Goal: Task Accomplishment & Management: Complete application form

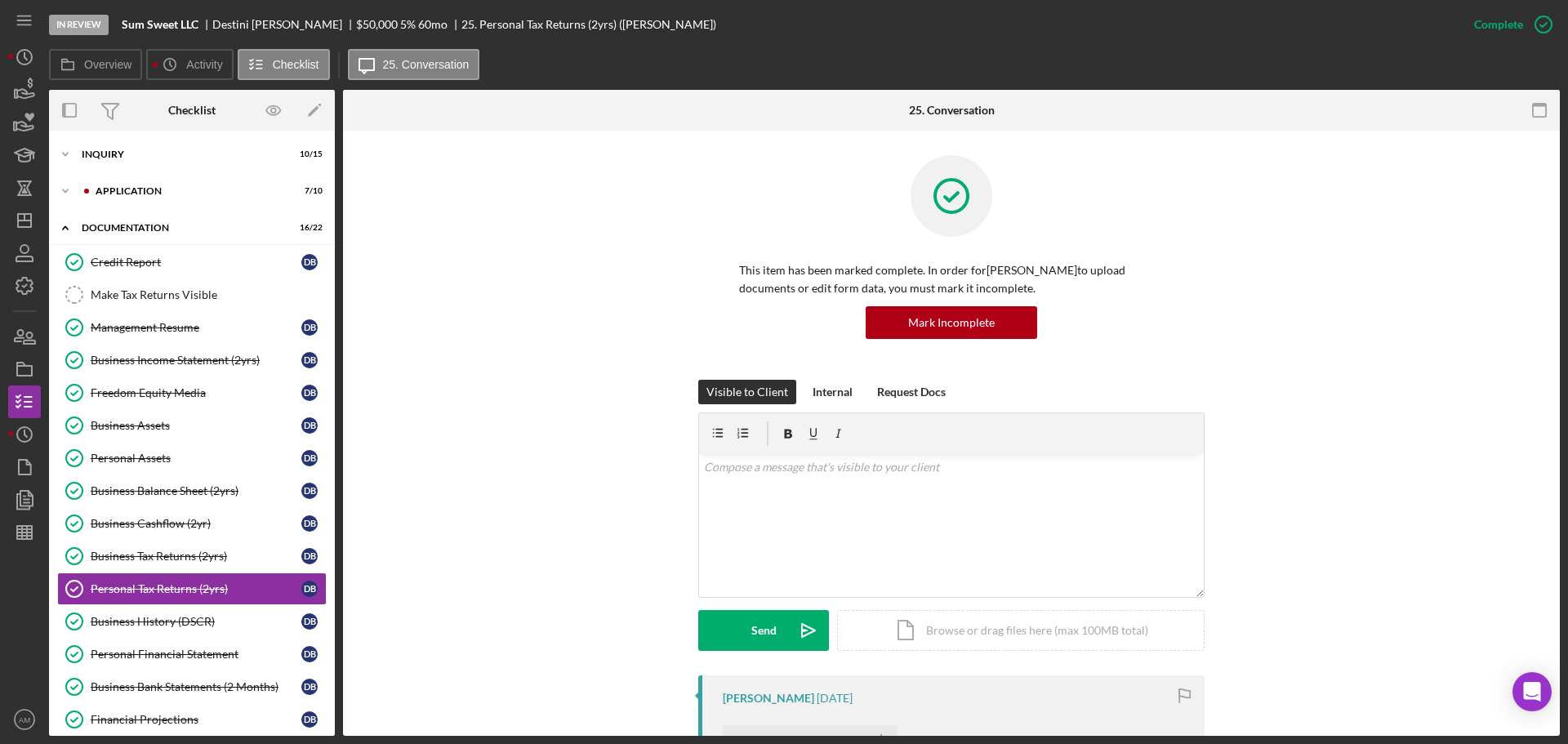
scroll to position [156, 0]
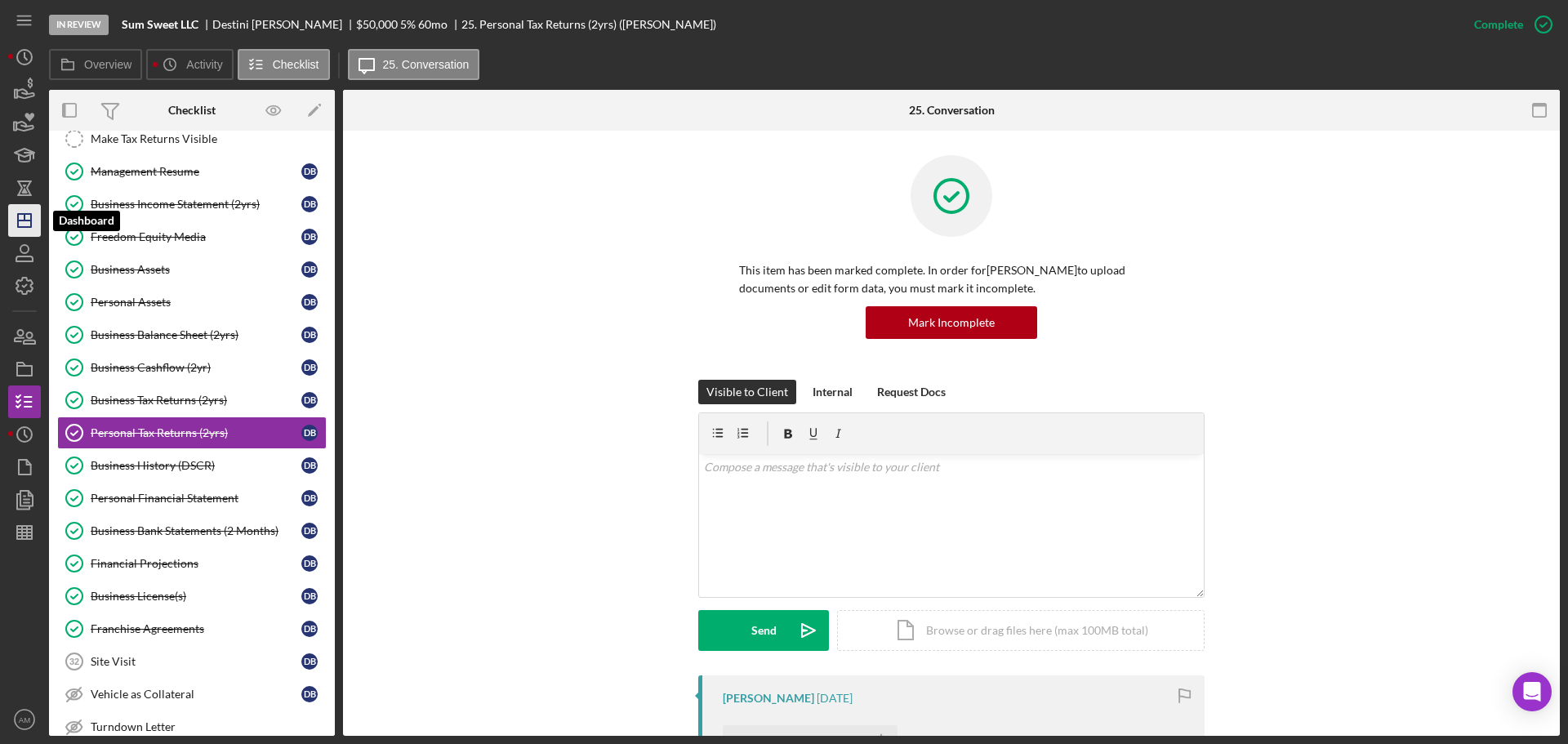
click at [25, 217] on line "button" at bounding box center [25, 217] width 0 height 7
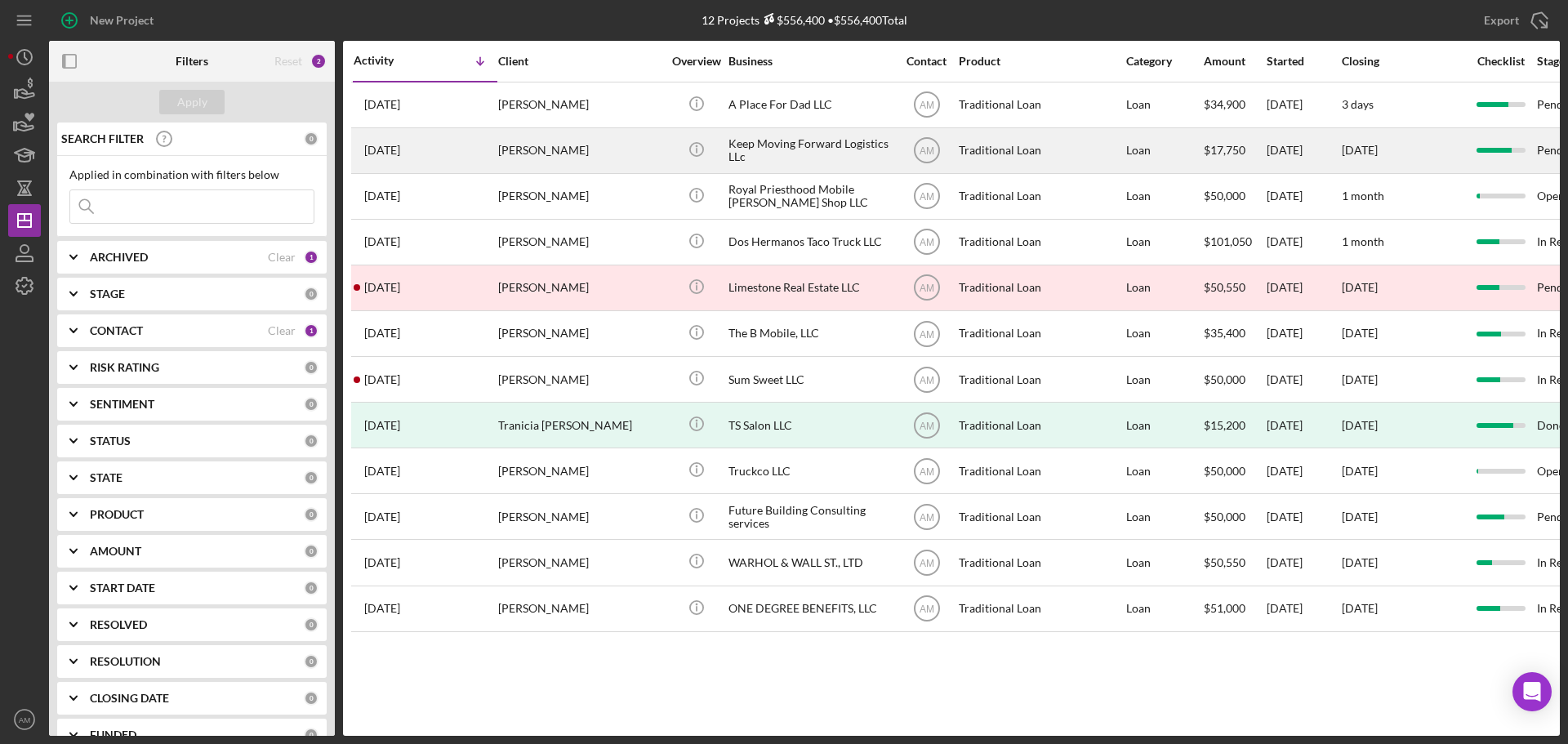
click at [581, 143] on div "[PERSON_NAME]" at bounding box center [579, 150] width 163 height 43
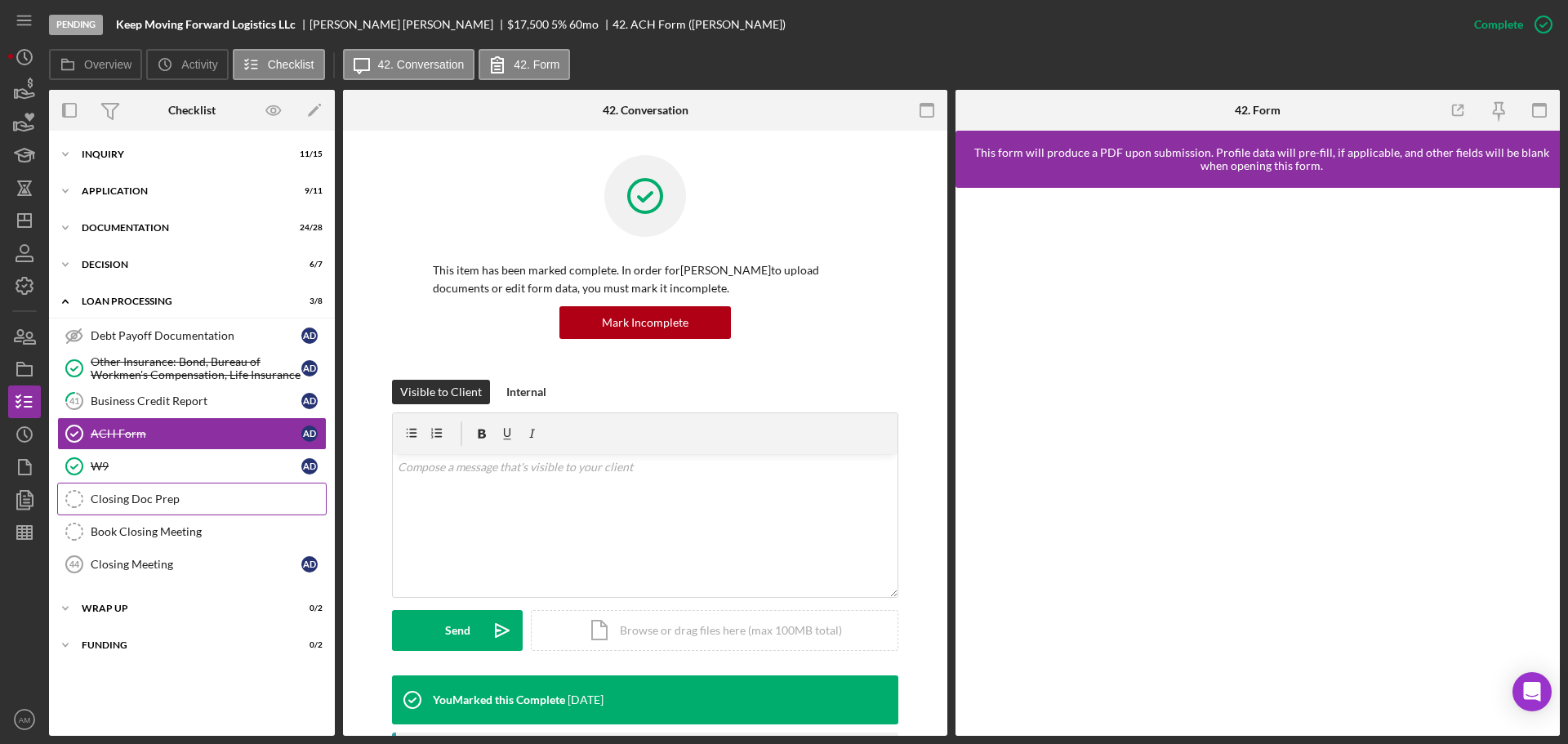
click at [132, 499] on div "Closing Doc Prep" at bounding box center [208, 498] width 235 height 13
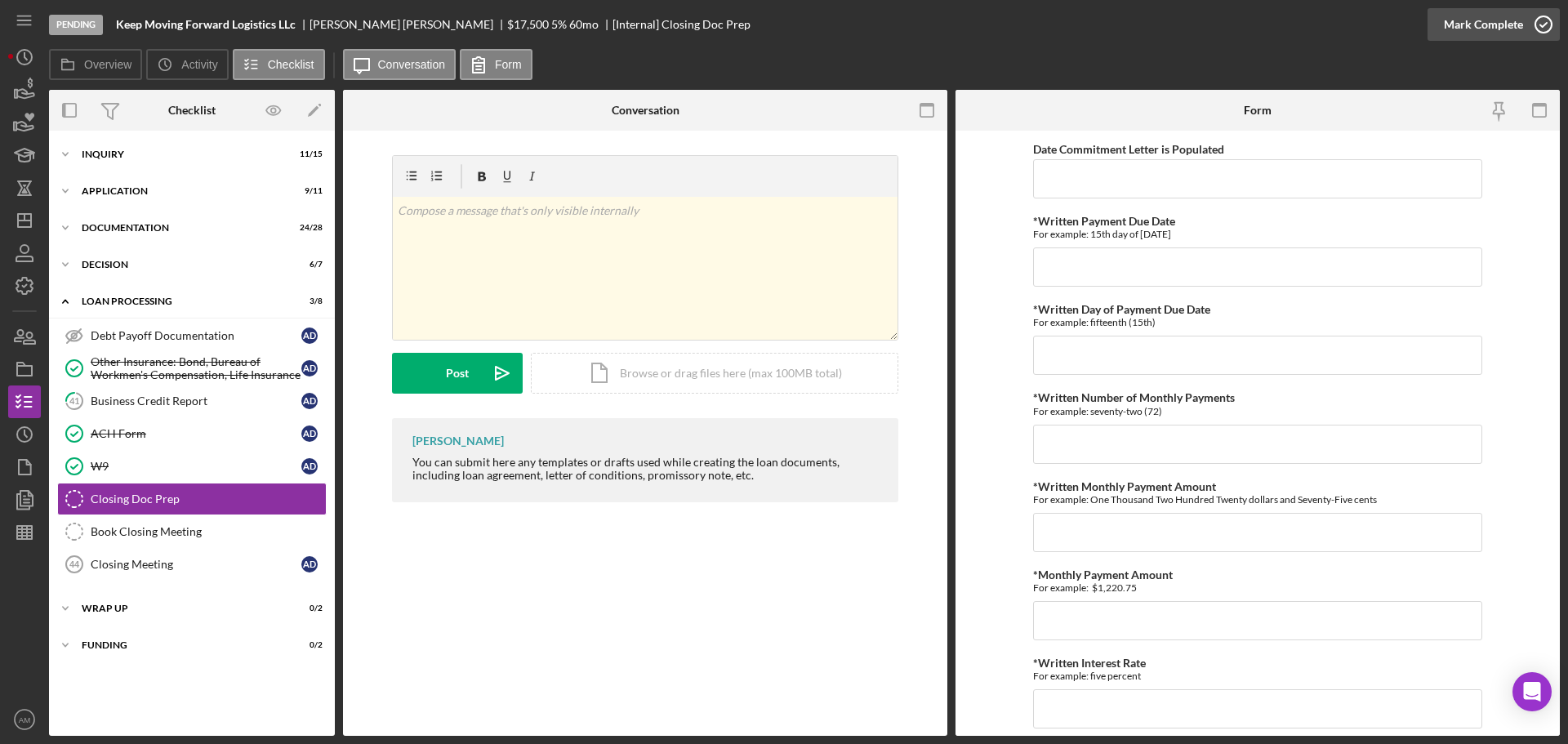
click at [1484, 17] on div "Mark Complete" at bounding box center [1484, 24] width 79 height 32
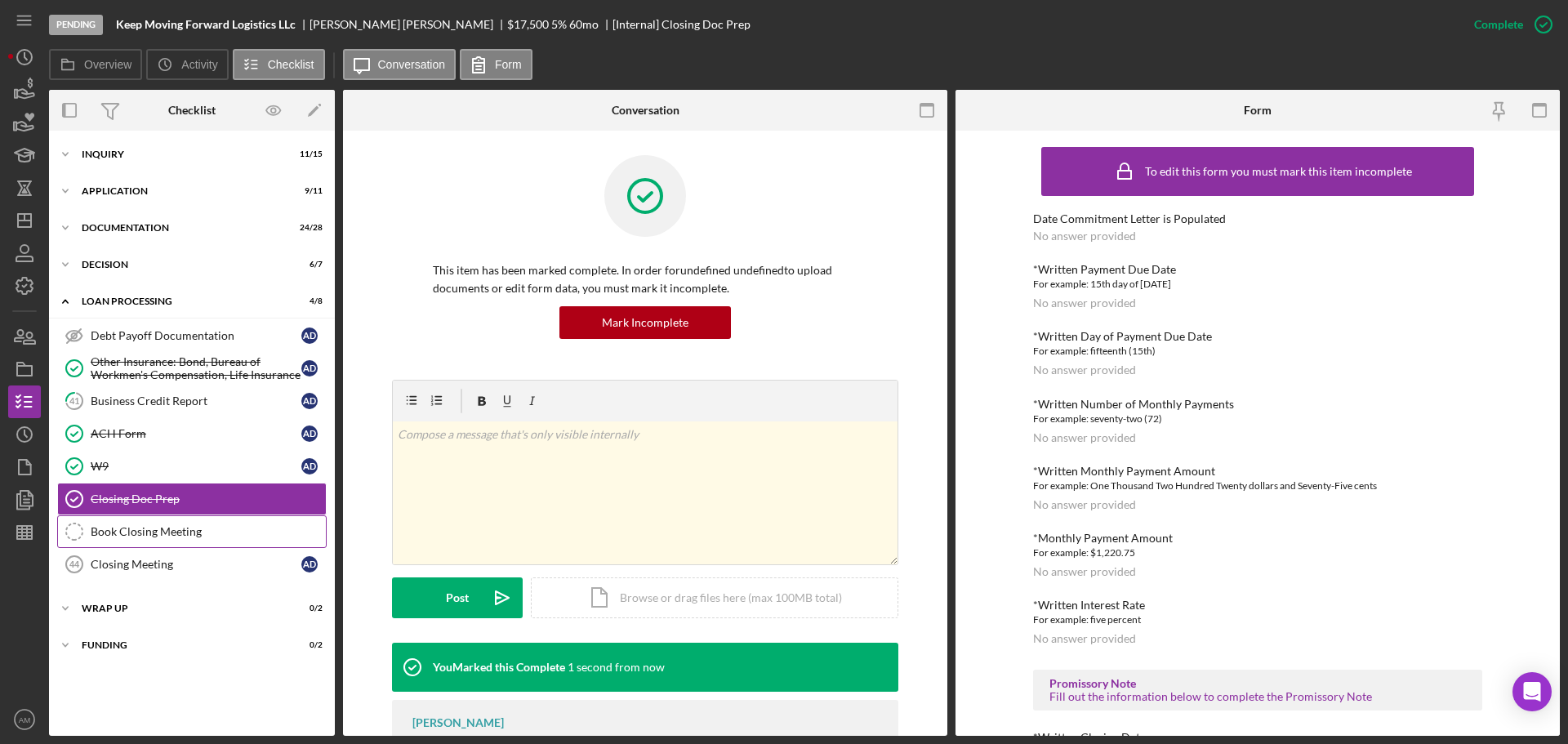
click at [147, 534] on div "Book Closing Meeting" at bounding box center [208, 532] width 235 height 13
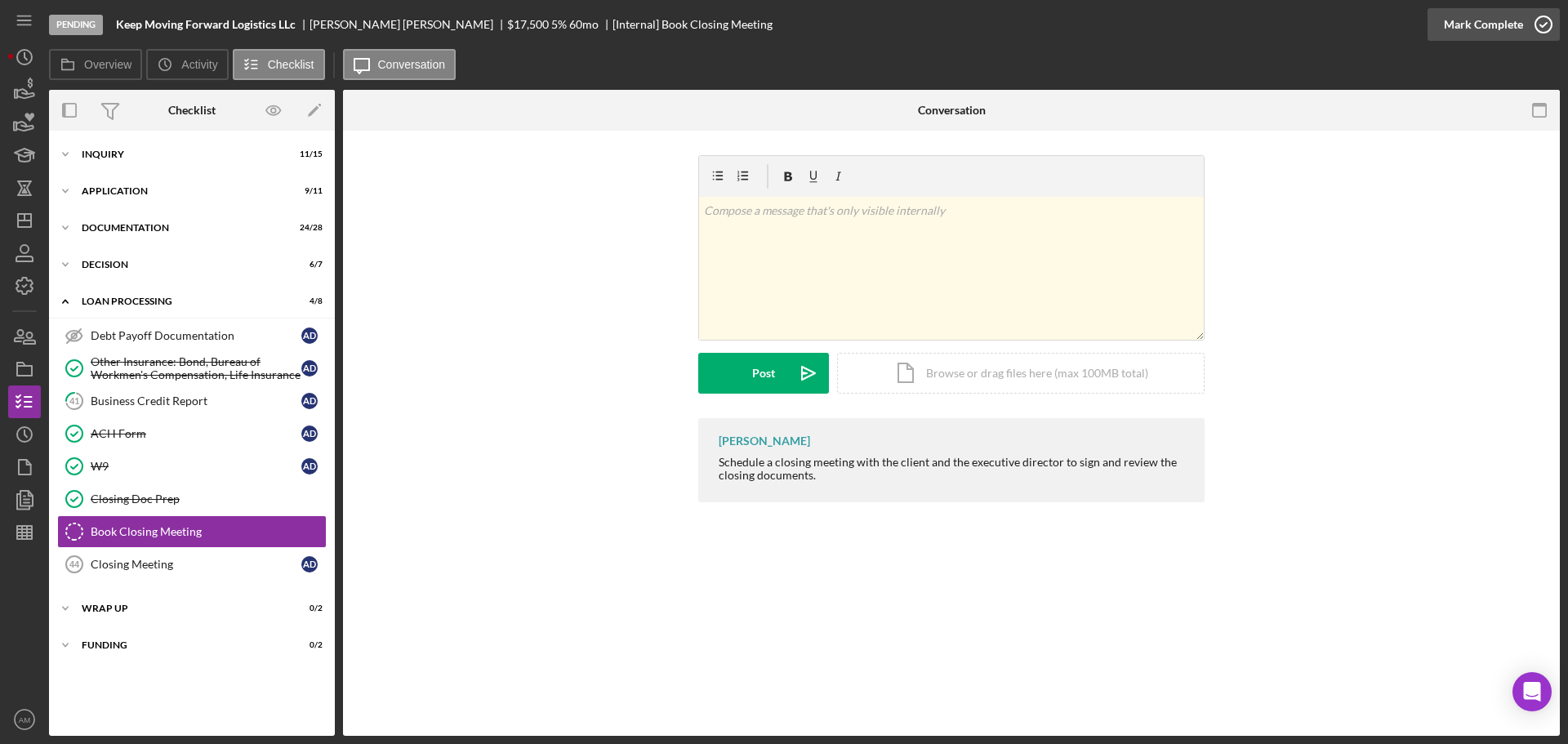
click at [1477, 18] on div "Mark Complete" at bounding box center [1484, 24] width 79 height 32
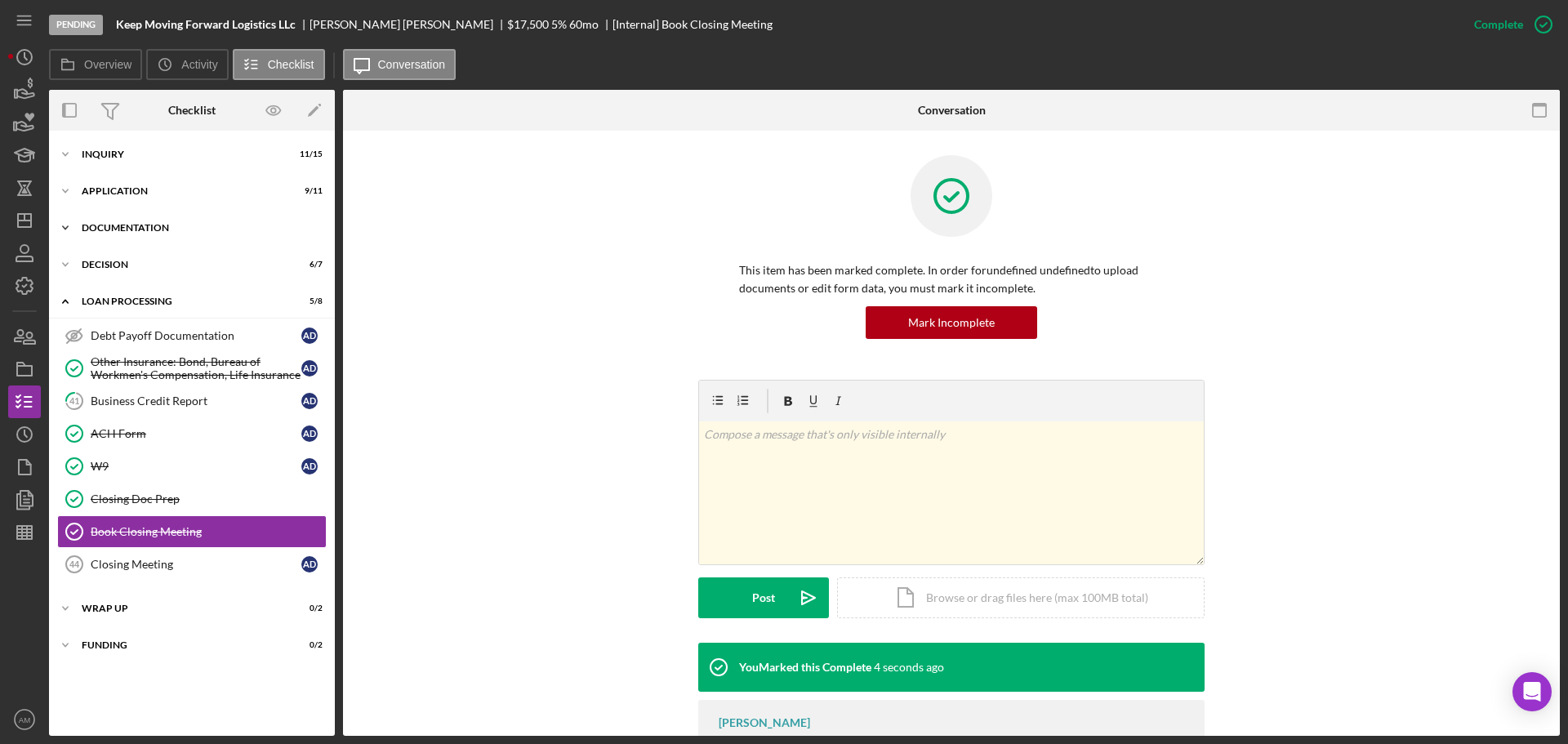
click at [117, 225] on div "Documentation" at bounding box center [198, 228] width 232 height 10
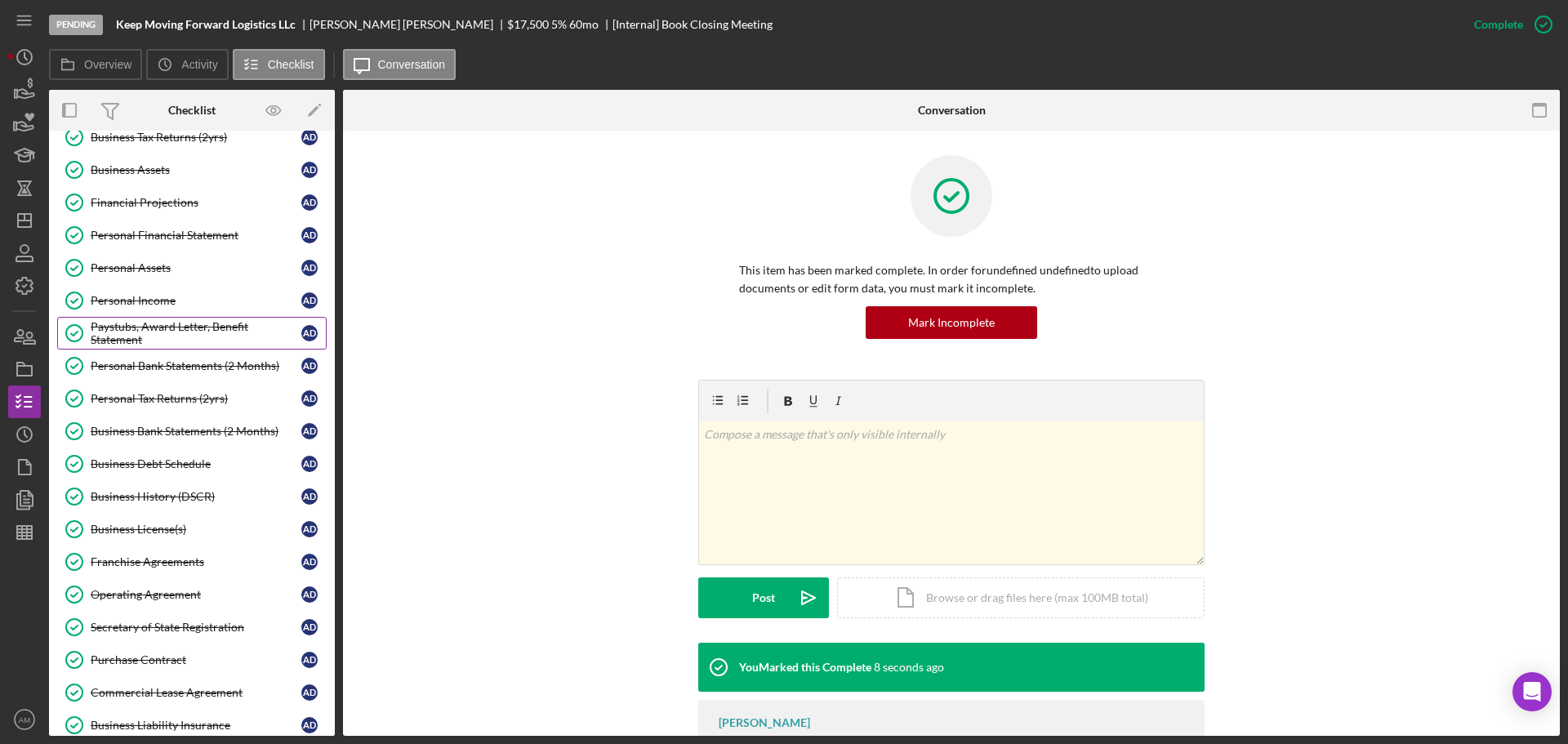
scroll to position [327, 0]
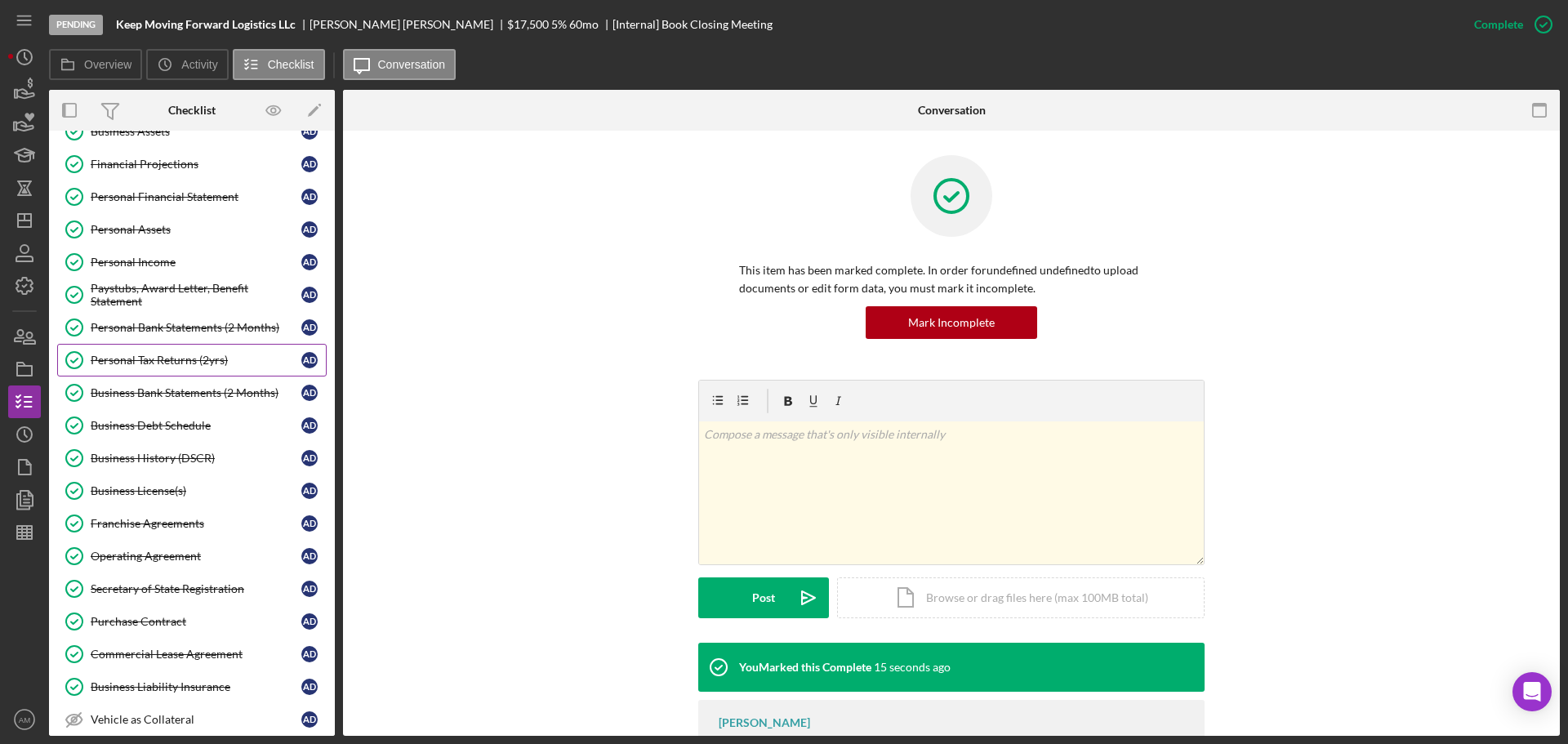
click at [172, 350] on link "Personal Tax Returns (2yrs) Personal Tax Returns (2yrs) A D" at bounding box center [192, 360] width 270 height 32
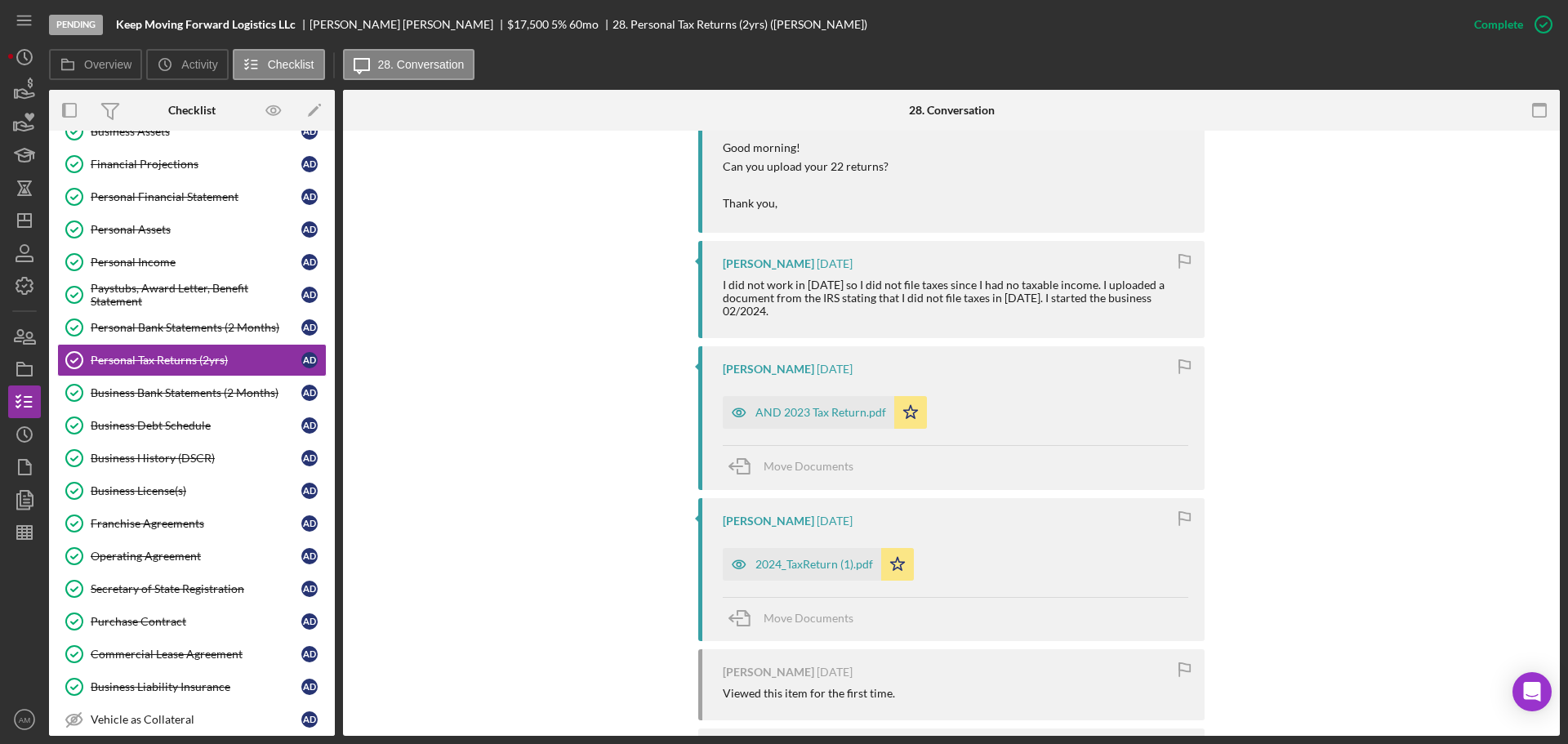
scroll to position [898, 0]
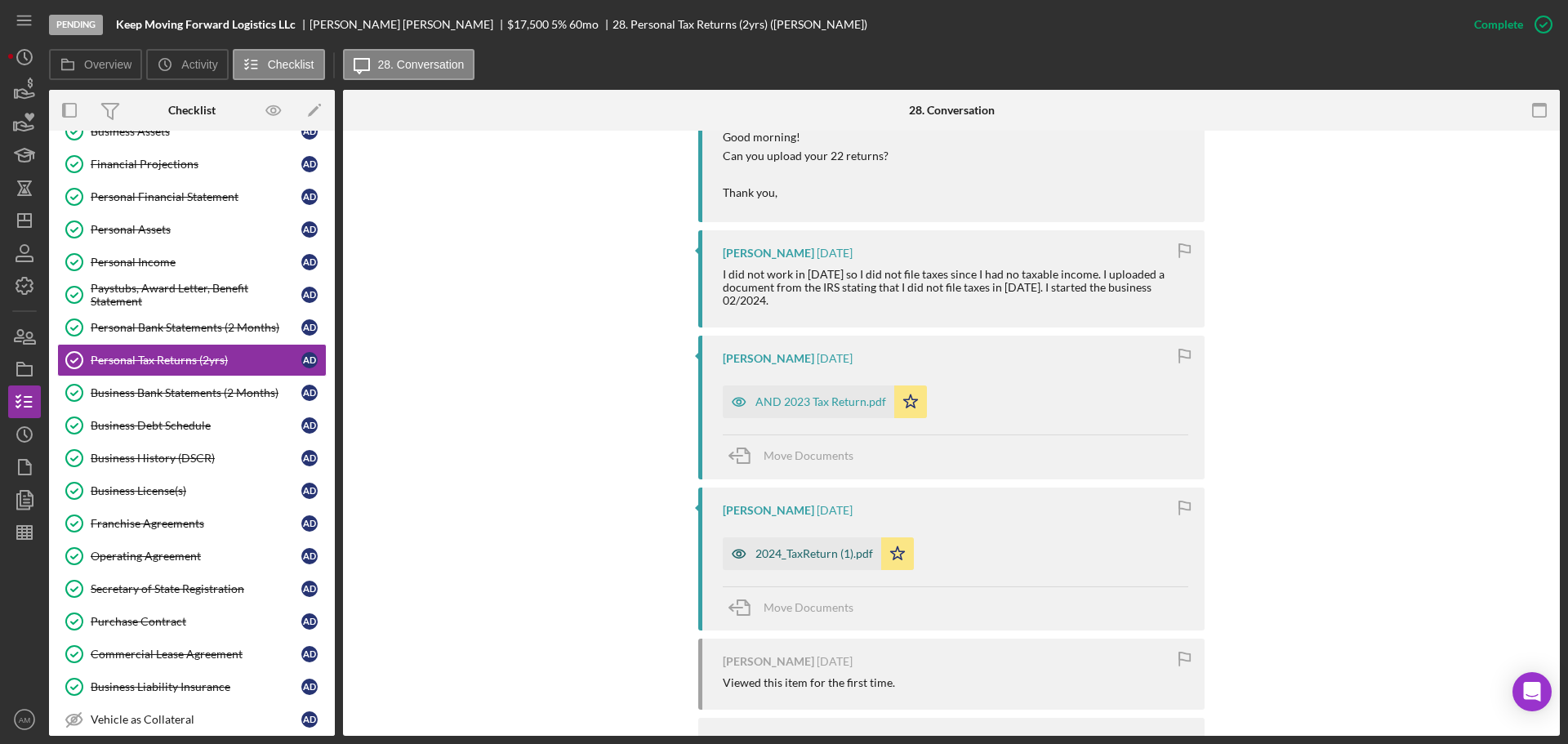
click at [816, 547] on div "2024_TaxReturn (1).pdf" at bounding box center [814, 554] width 117 height 13
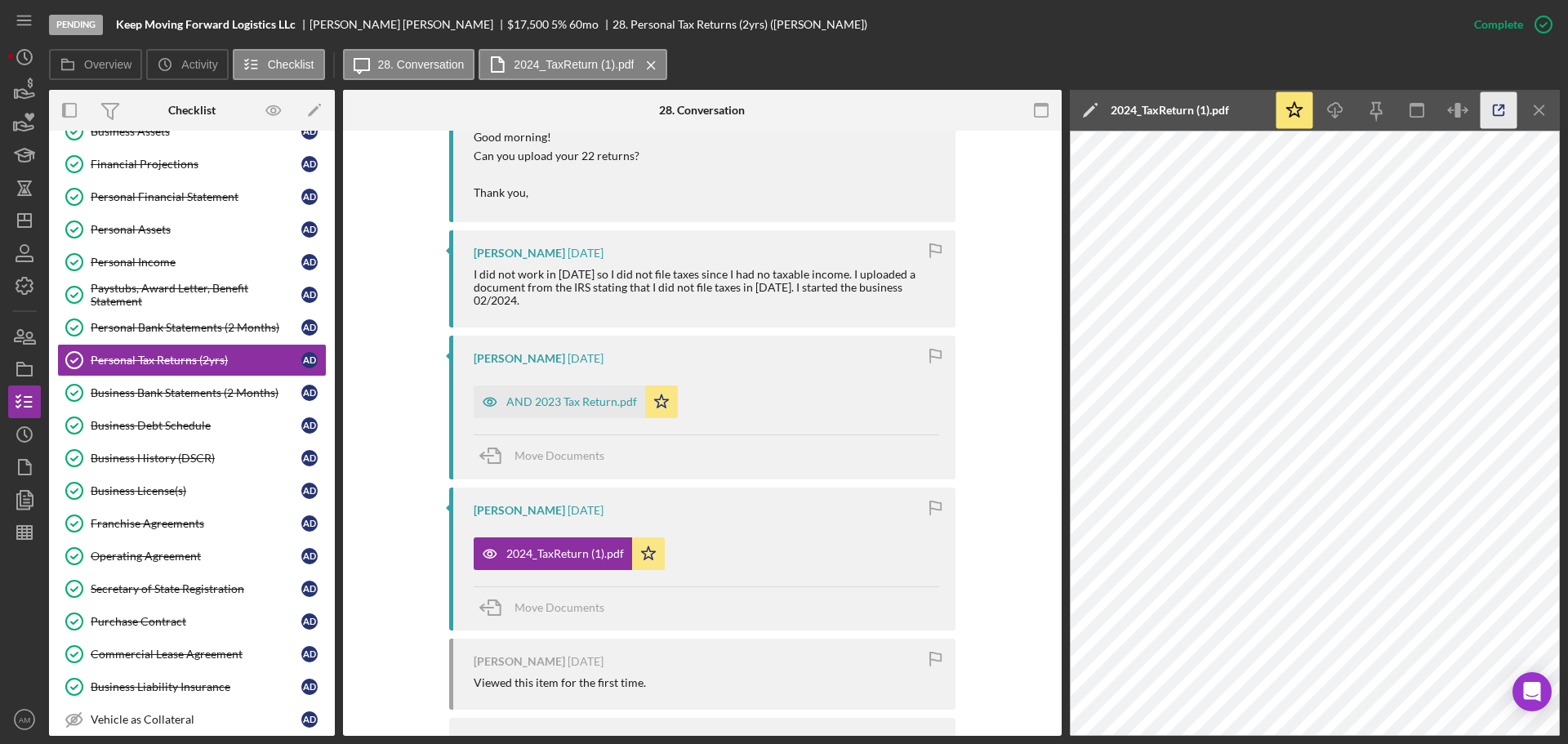
click at [1504, 100] on icon "button" at bounding box center [1499, 111] width 36 height 36
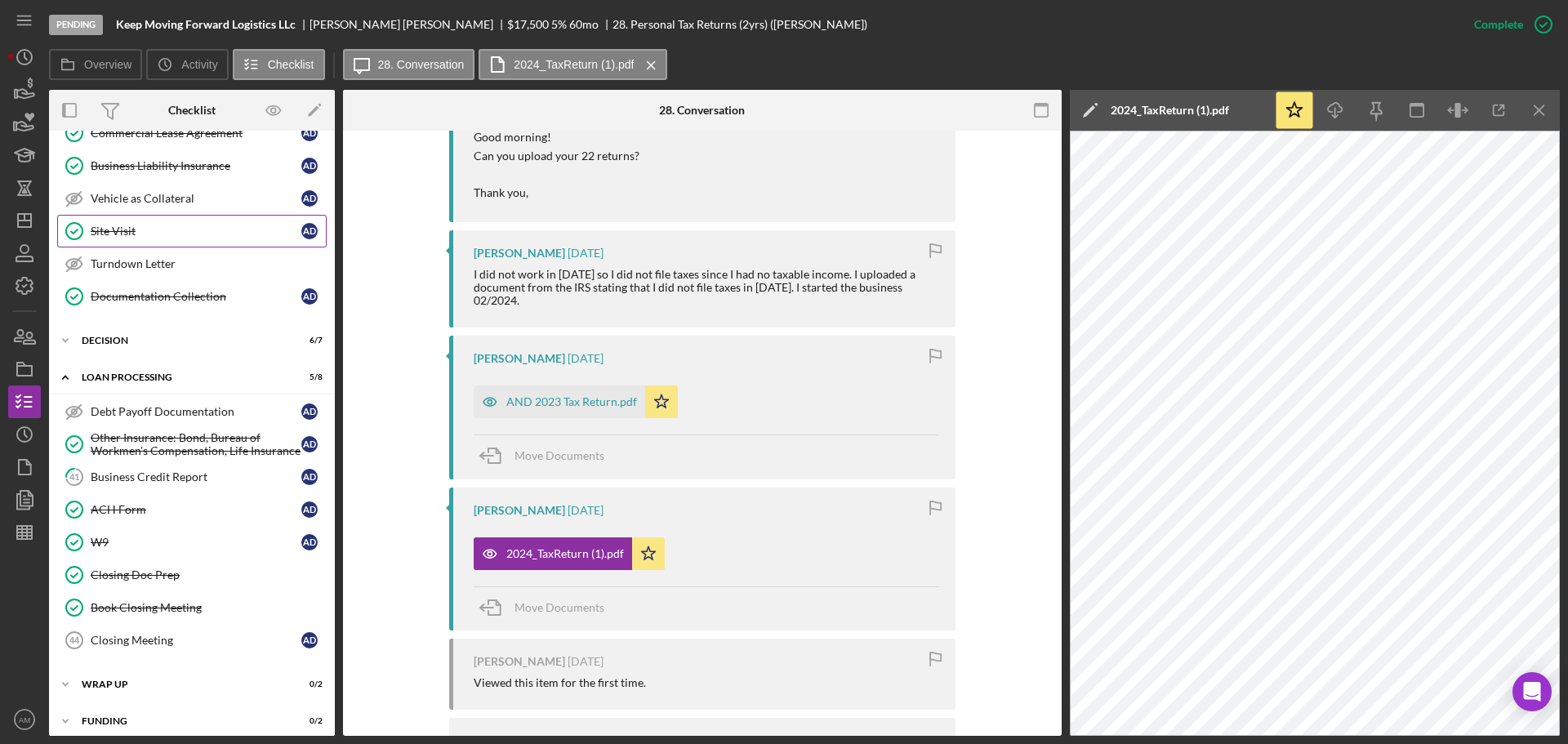
scroll to position [858, 0]
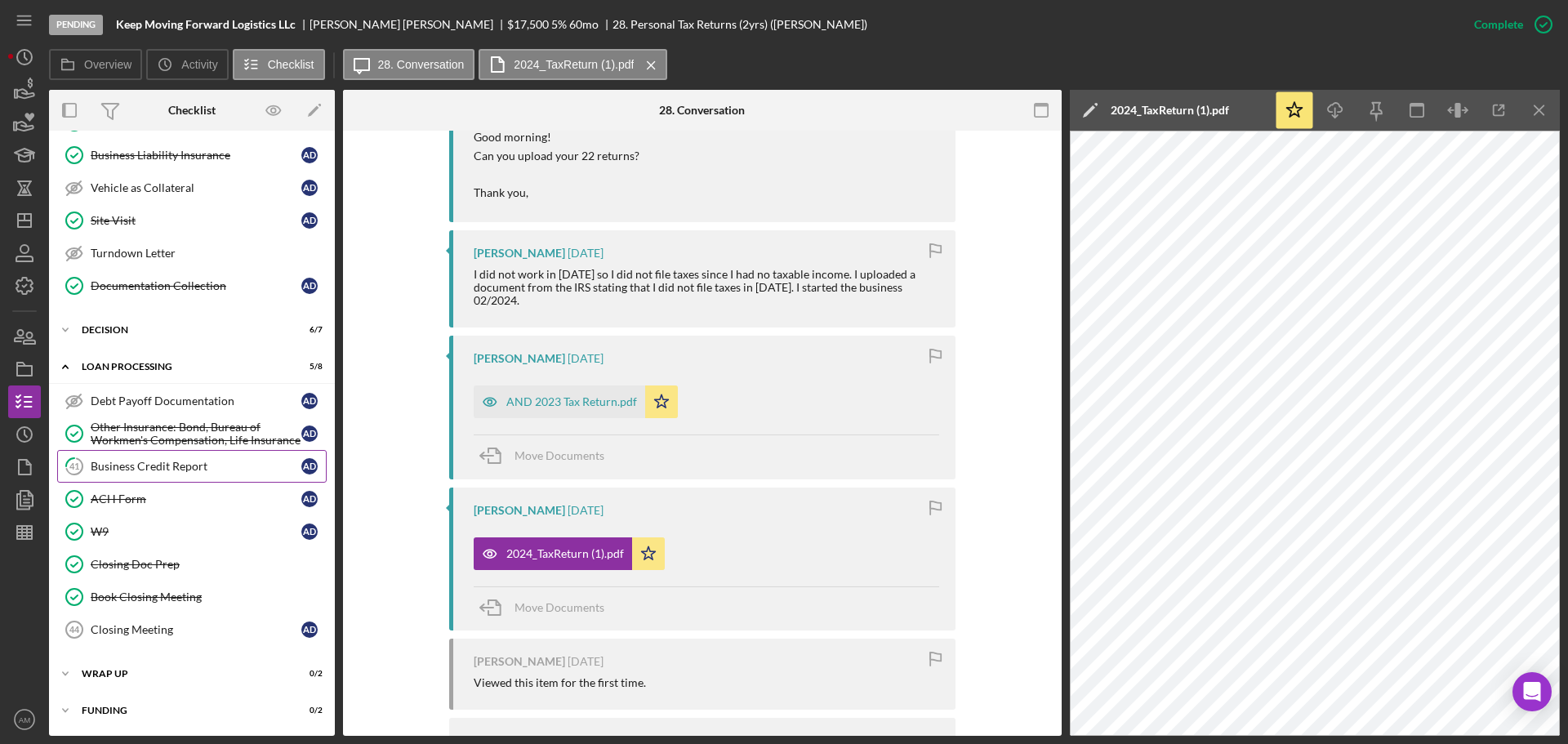
click at [178, 455] on link "41 Business Credit Report A D" at bounding box center [192, 465] width 270 height 32
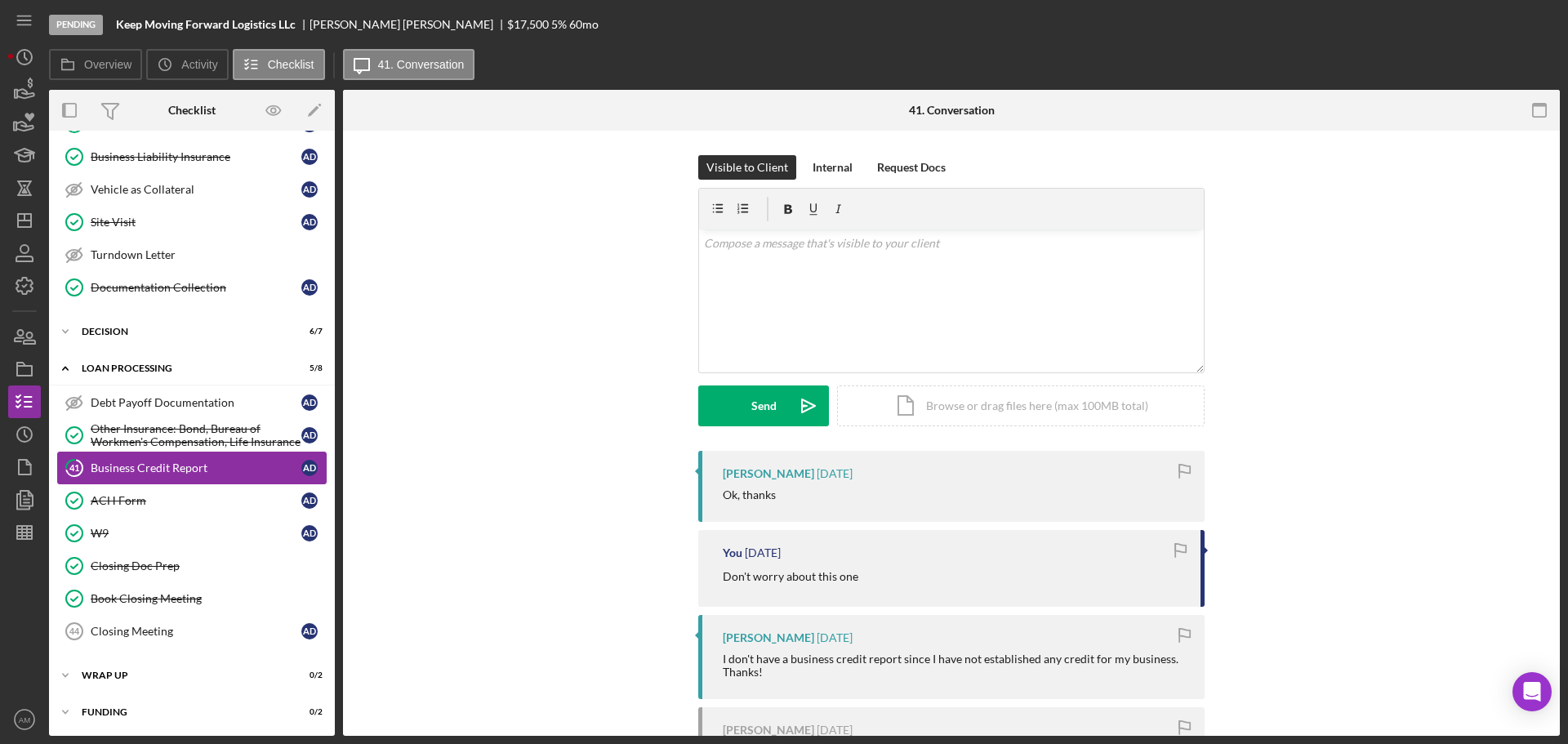
scroll to position [858, 0]
click at [1496, 15] on div "Mark Complete" at bounding box center [1484, 24] width 79 height 32
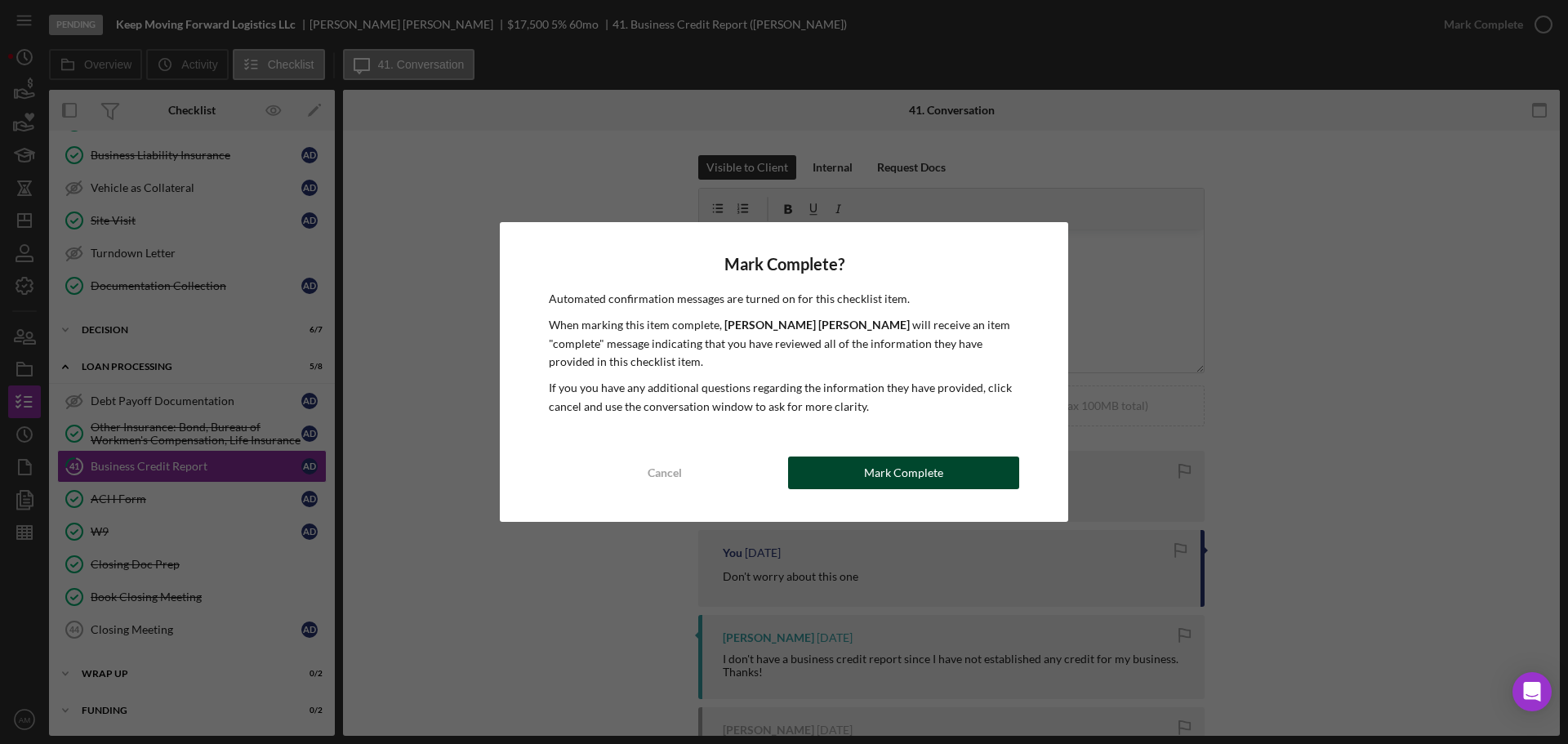
click at [905, 476] on div "Mark Complete" at bounding box center [904, 472] width 79 height 32
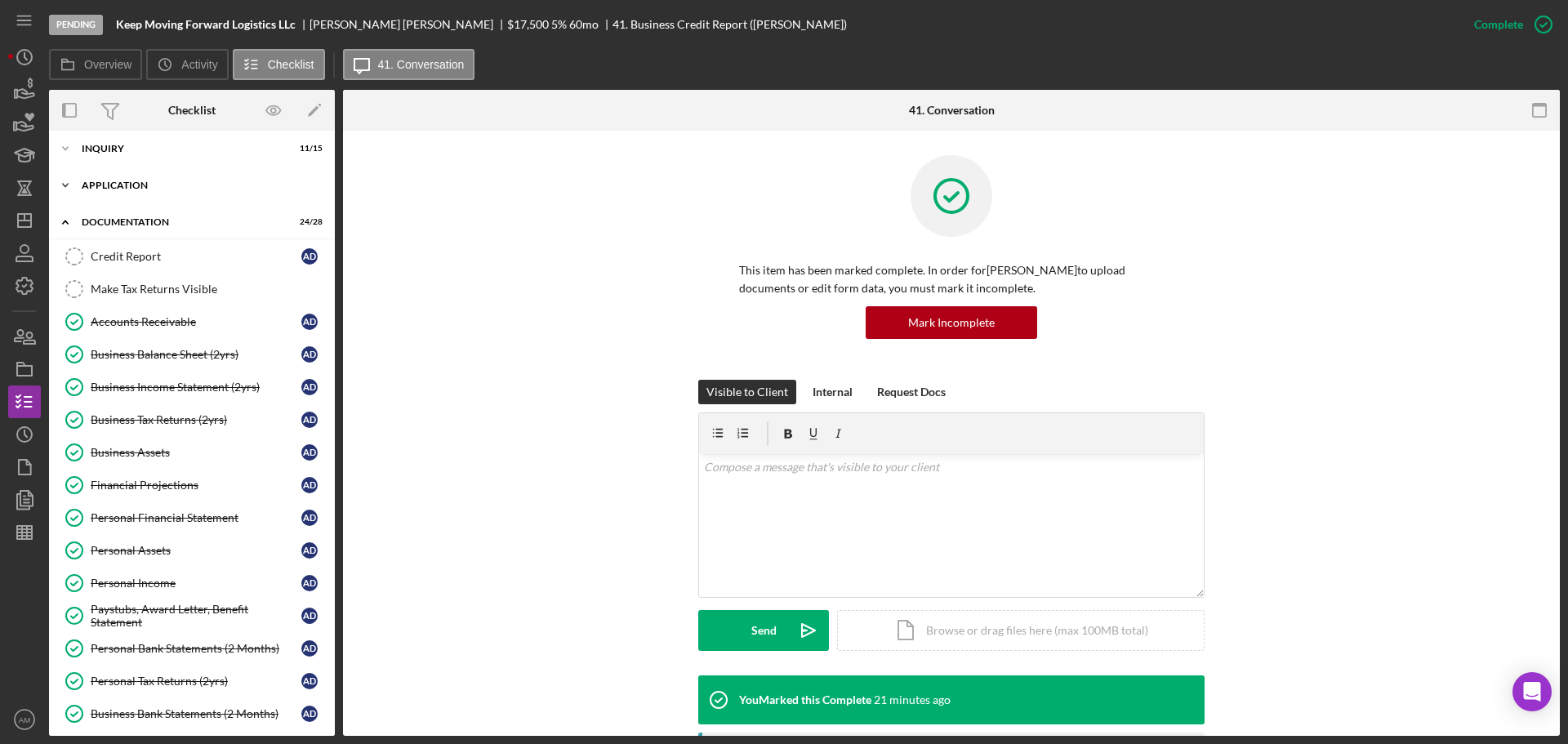
scroll to position [0, 0]
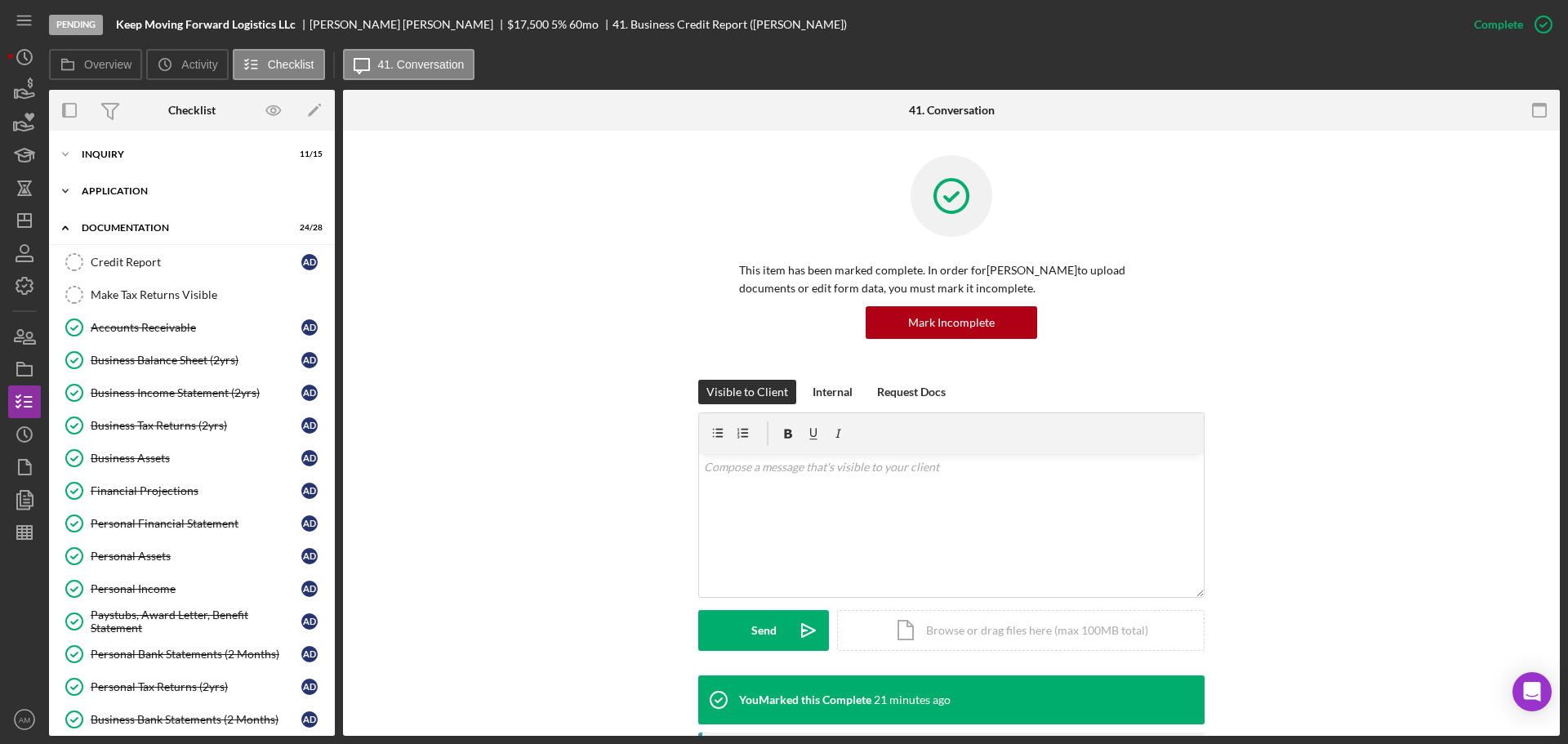
click at [120, 184] on div "Icon/Expander Application 9 / 11" at bounding box center [192, 190] width 286 height 32
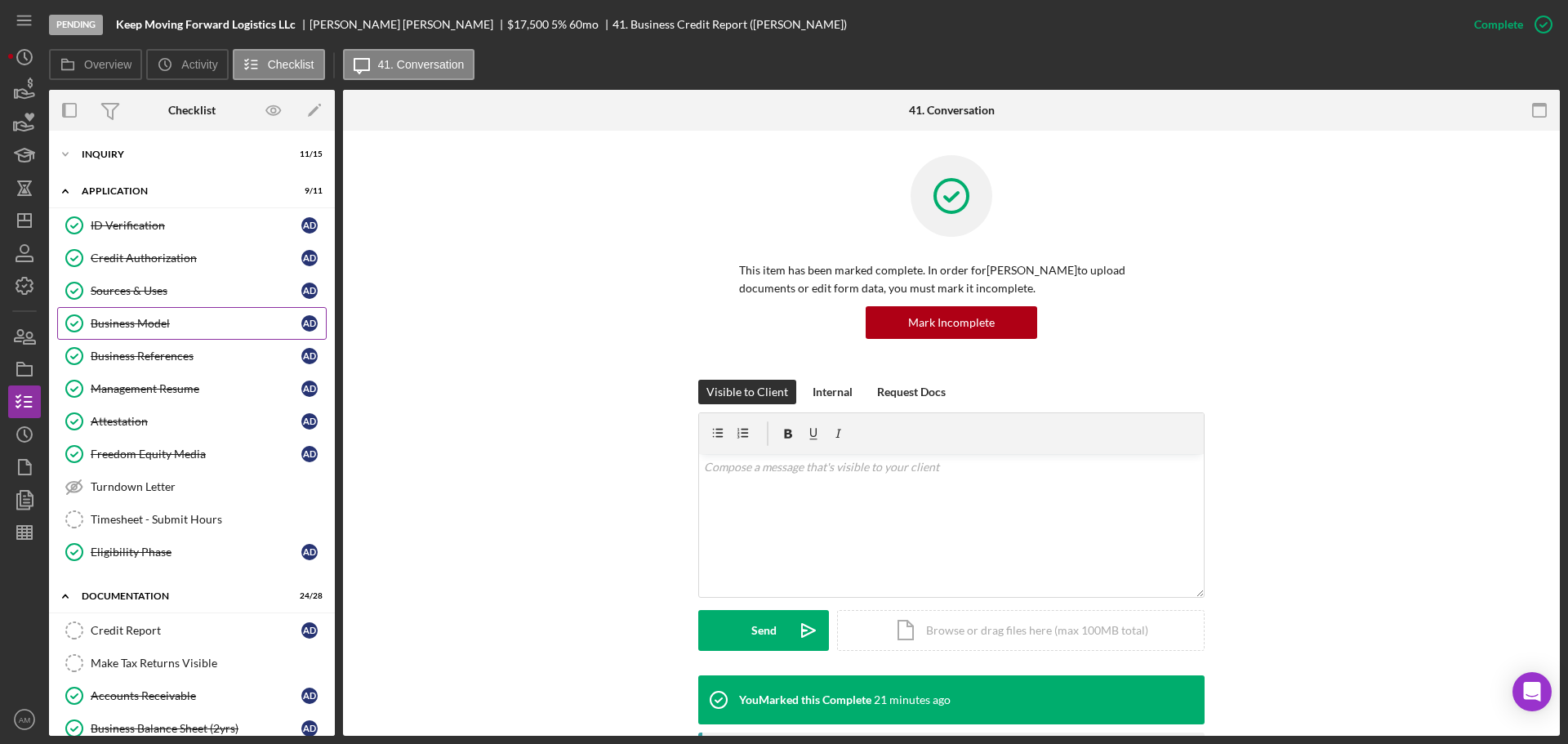
click at [141, 321] on div "Business Model" at bounding box center [196, 323] width 211 height 13
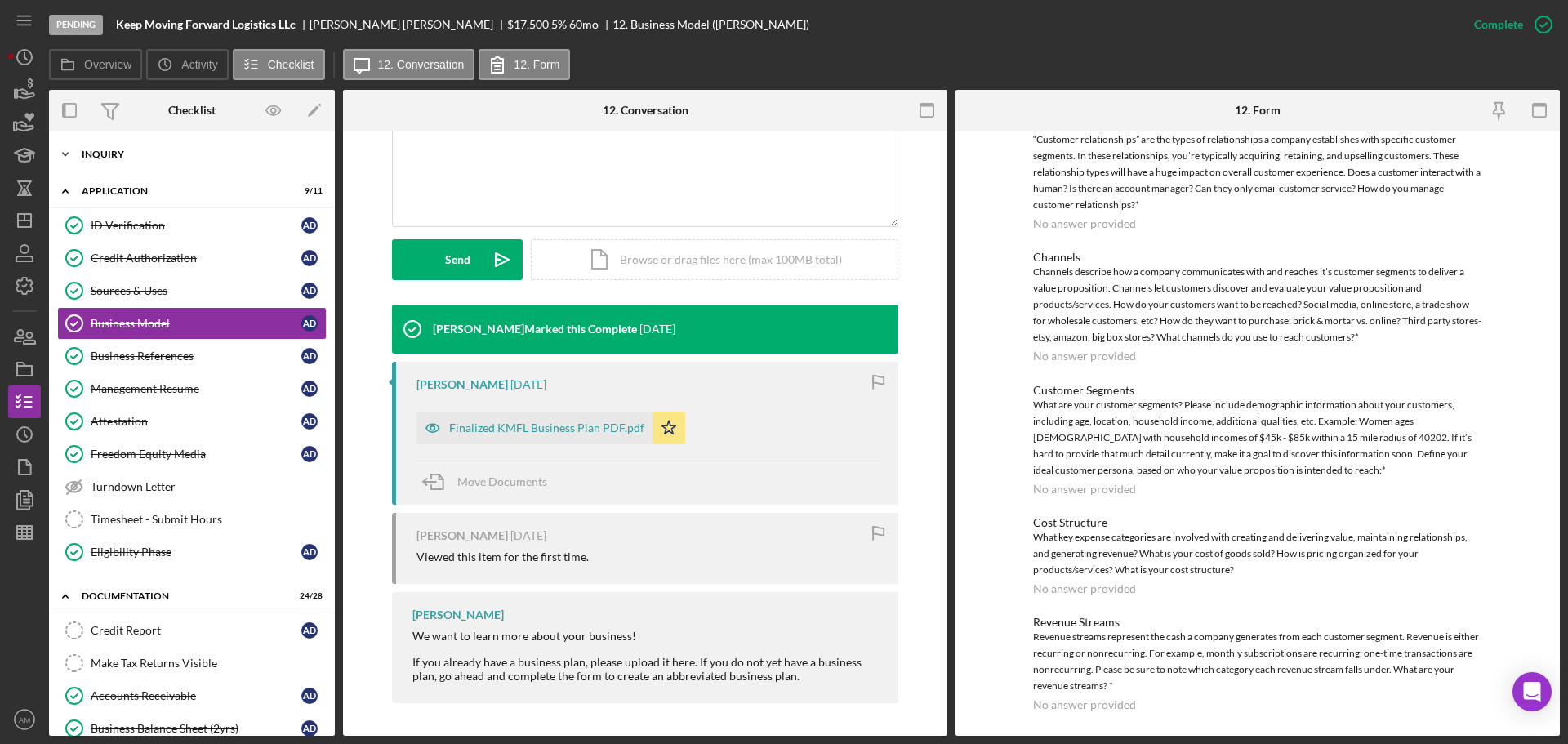
click at [103, 149] on div "Icon/Expander Inquiry 11 / 15" at bounding box center [192, 154] width 286 height 32
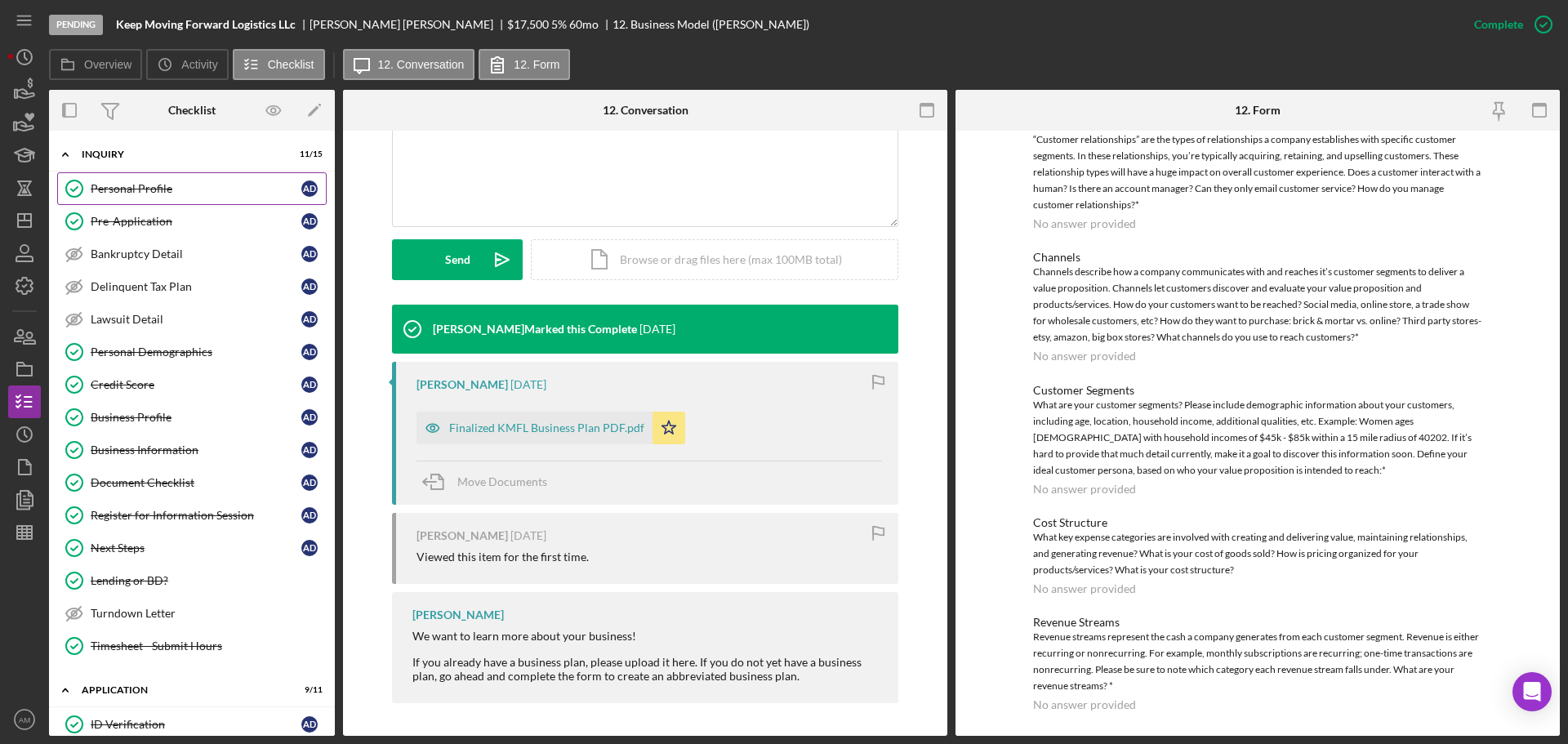
click at [135, 184] on div "Personal Profile" at bounding box center [196, 188] width 211 height 13
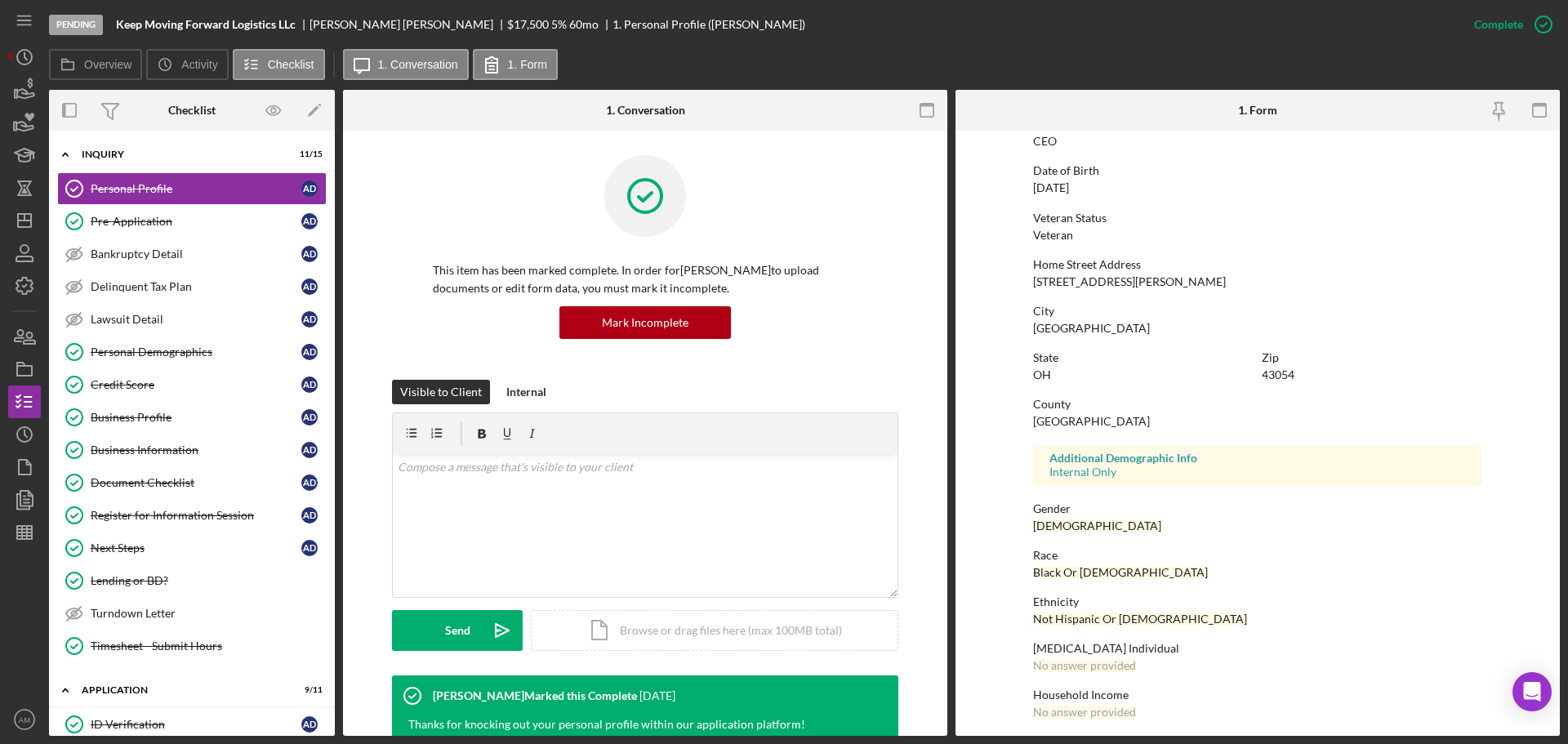
scroll to position [157, 0]
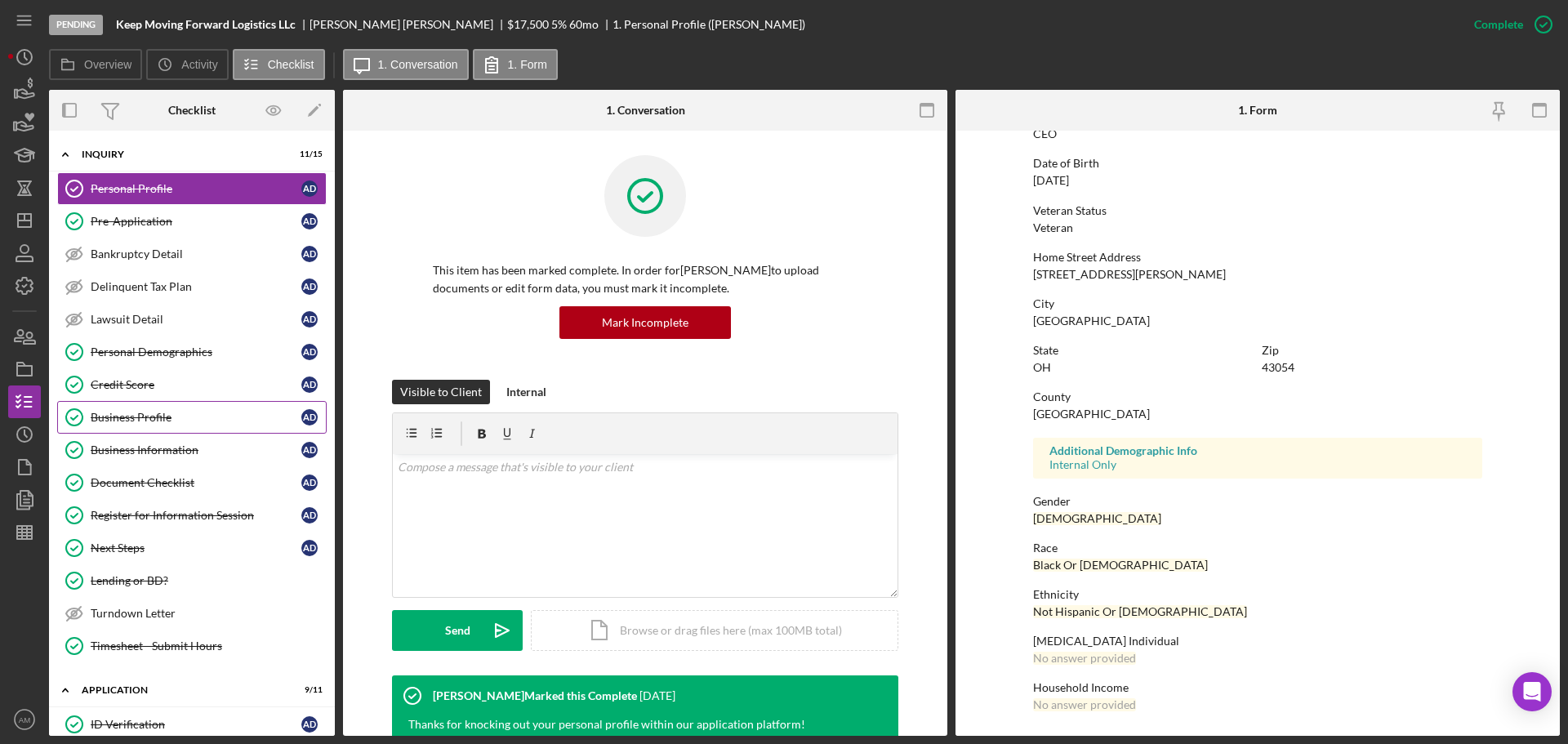
click at [138, 413] on div "Business Profile" at bounding box center [196, 417] width 211 height 13
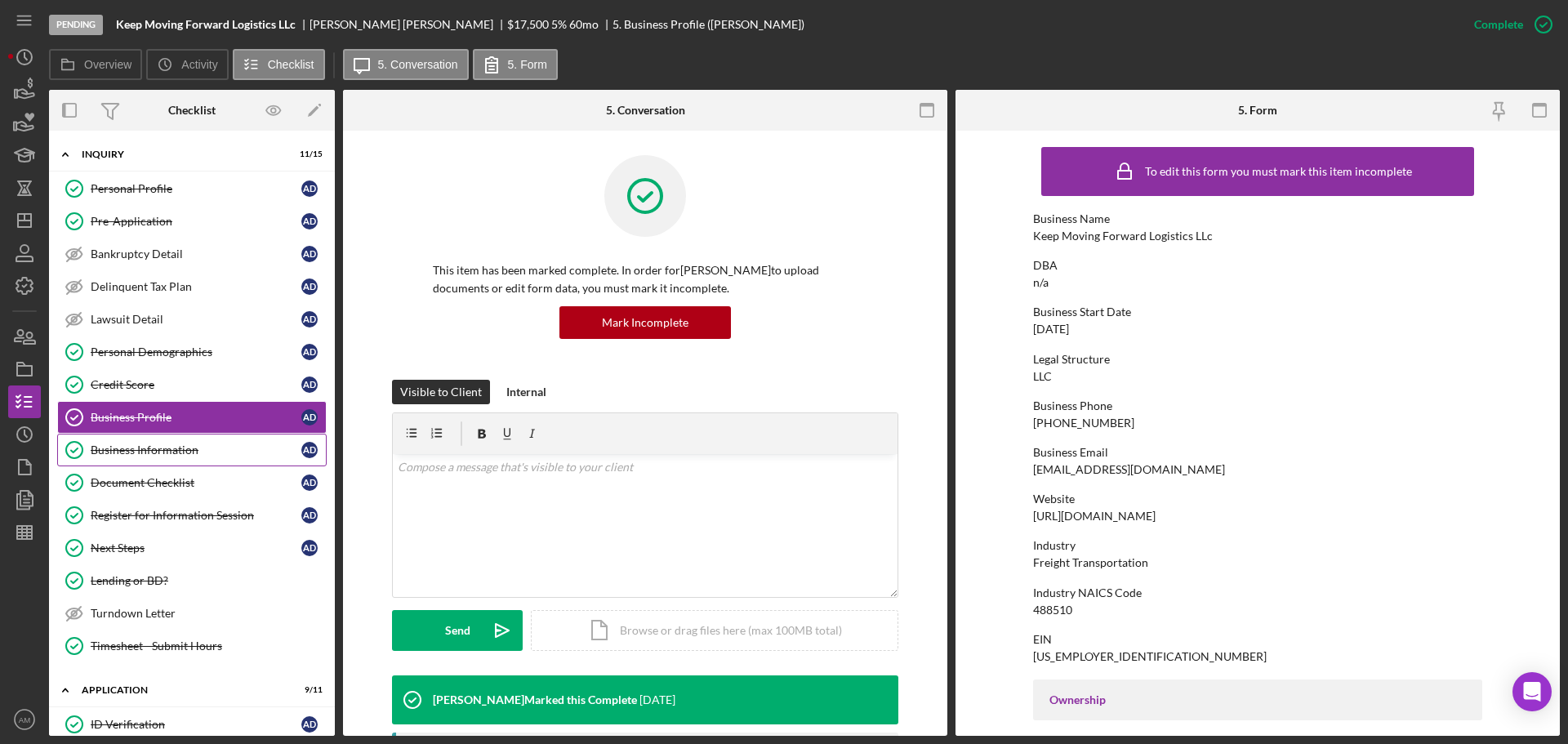
click at [138, 446] on div "Business Information" at bounding box center [196, 450] width 211 height 13
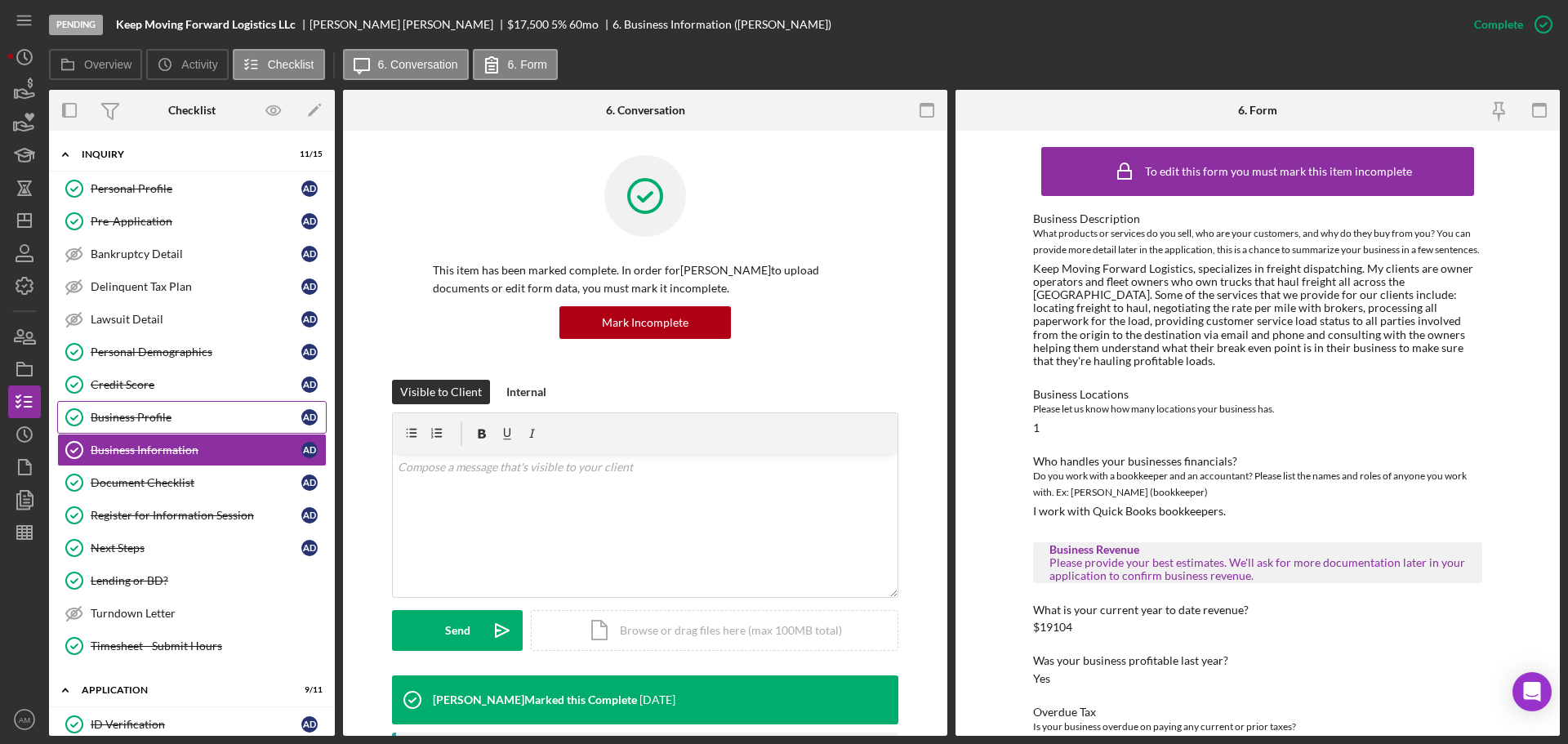
click at [136, 411] on div "Business Profile" at bounding box center [196, 417] width 211 height 13
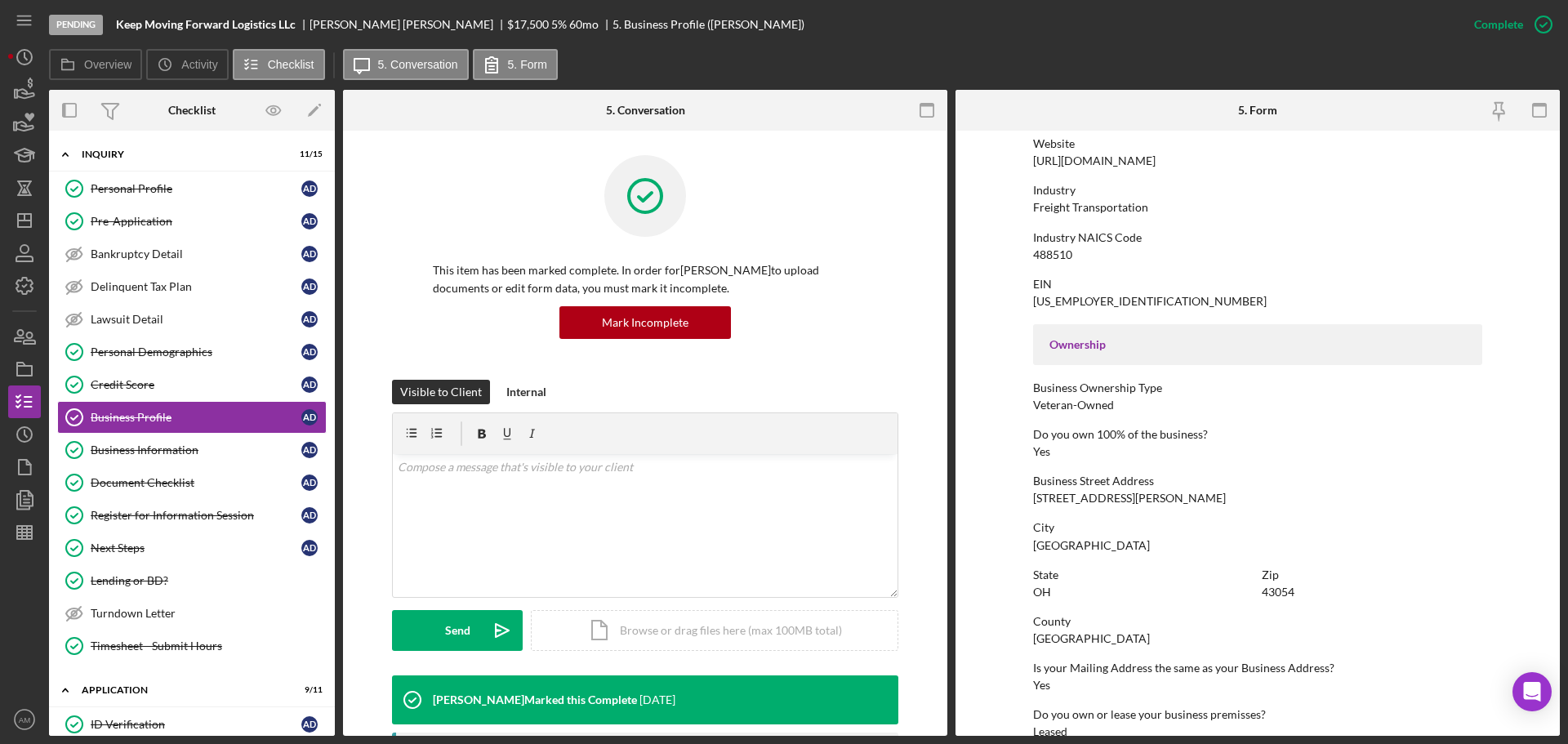
scroll to position [327, 0]
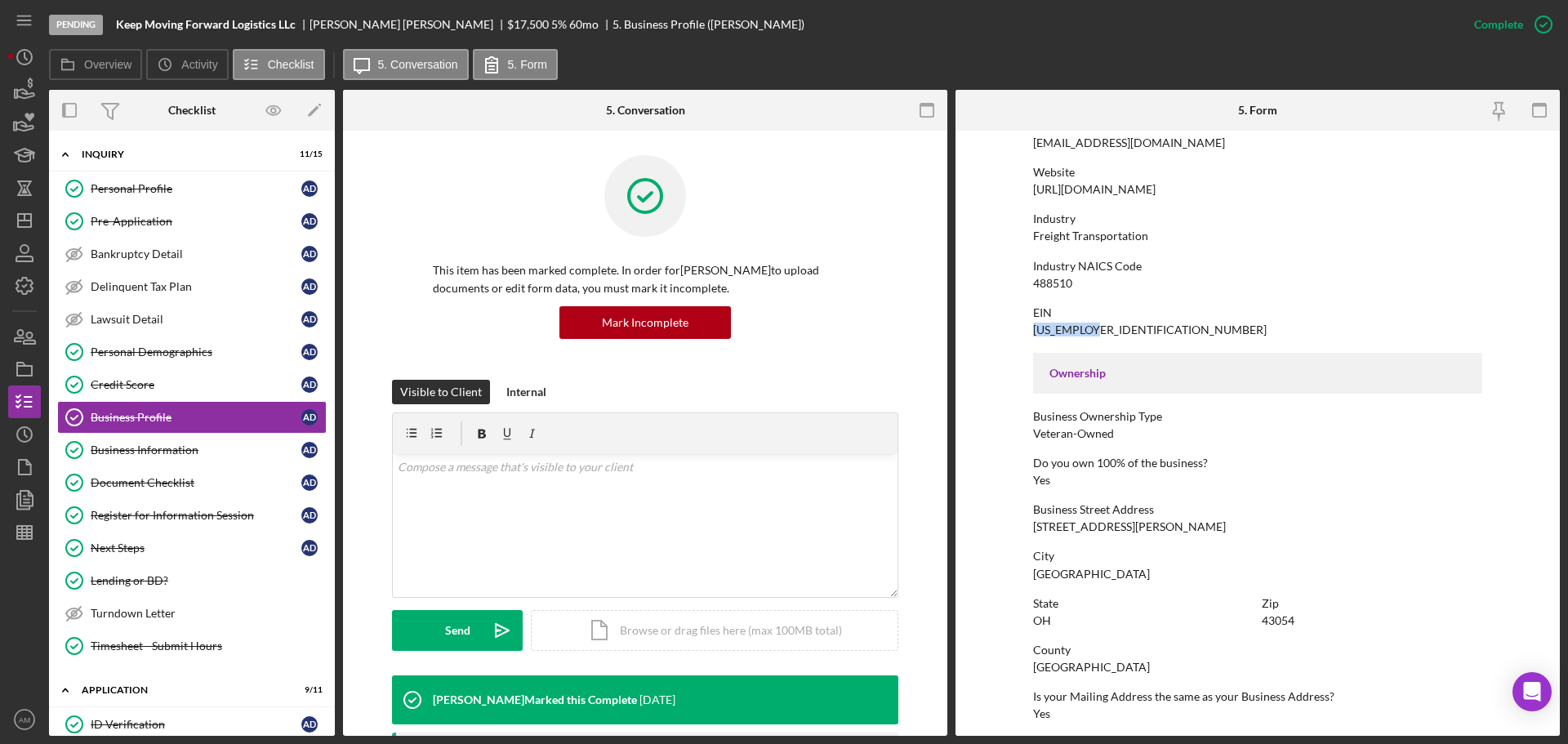
drag, startPoint x: 1096, startPoint y: 327, endPoint x: 1041, endPoint y: 326, distance: 55.0
click at [1029, 327] on form "To edit this form you must mark this item incomplete Business Name Keep Moving …" at bounding box center [1257, 433] width 605 height 605
copy div "99-1338865"
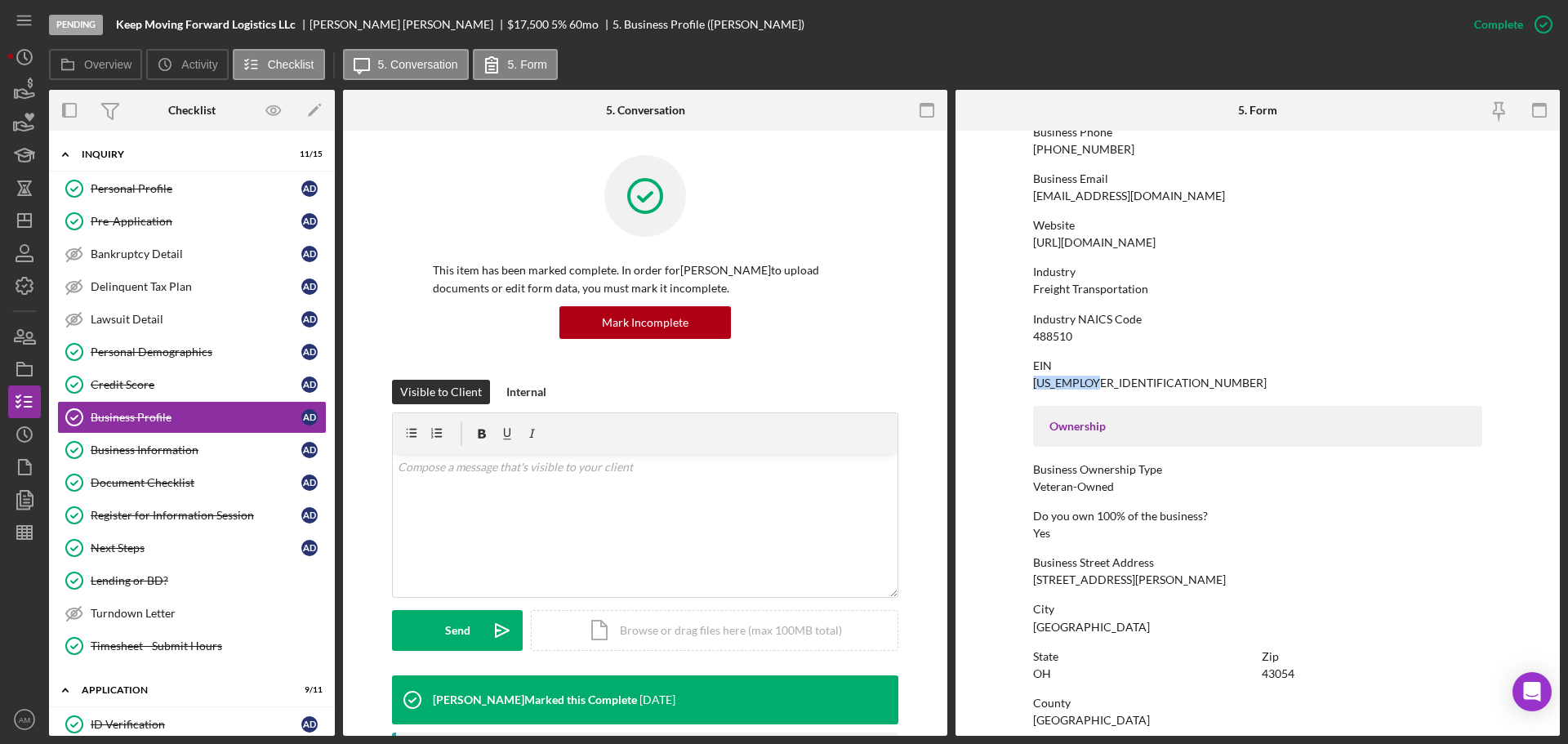
scroll to position [245, 0]
